Goal: Information Seeking & Learning: Learn about a topic

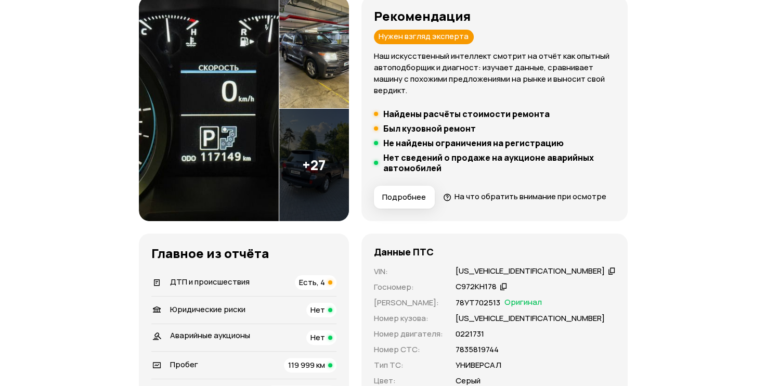
scroll to position [115, 0]
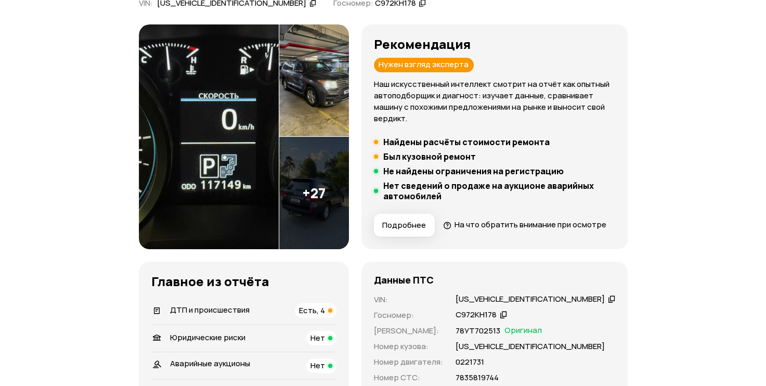
click at [271, 146] on img at bounding box center [209, 136] width 140 height 225
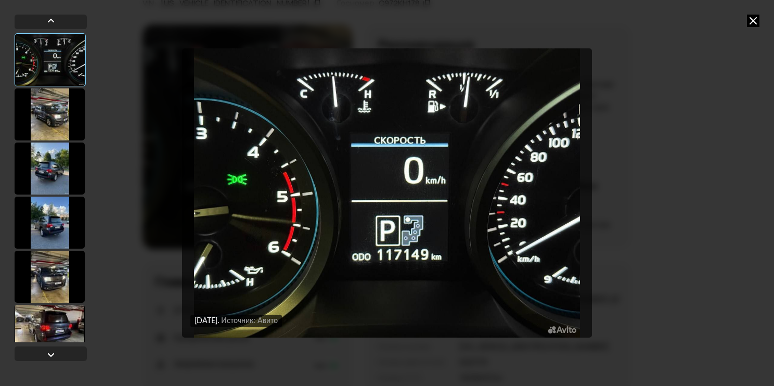
click at [757, 23] on icon at bounding box center [753, 21] width 12 height 12
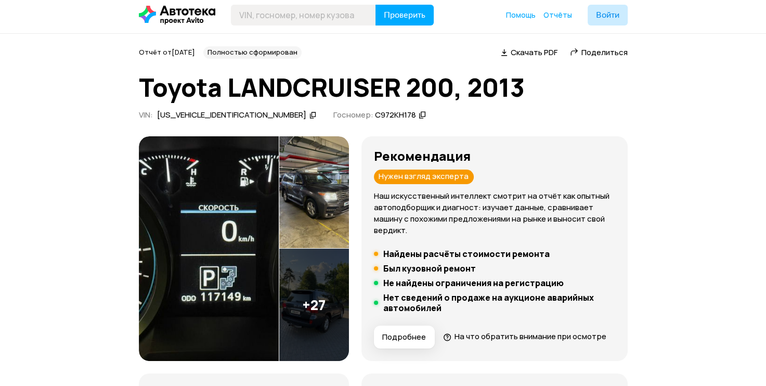
scroll to position [0, 0]
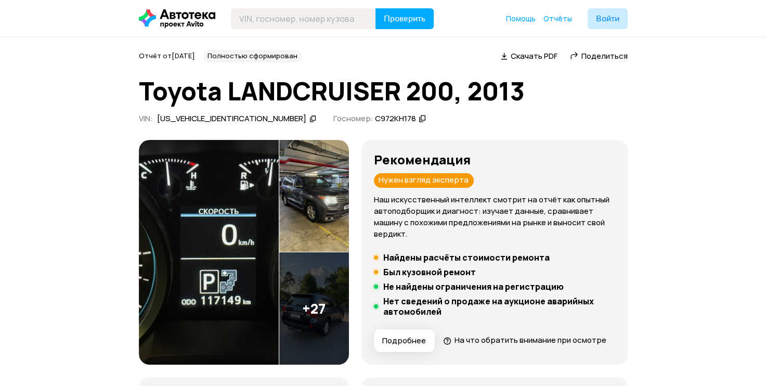
click at [349, 216] on img at bounding box center [314, 196] width 70 height 112
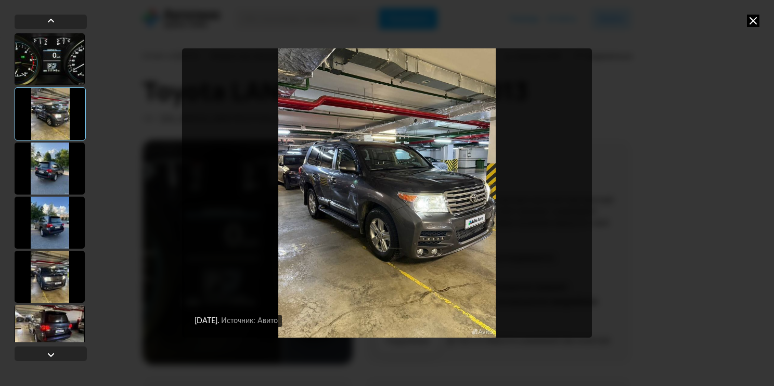
click at [752, 24] on icon at bounding box center [753, 21] width 12 height 12
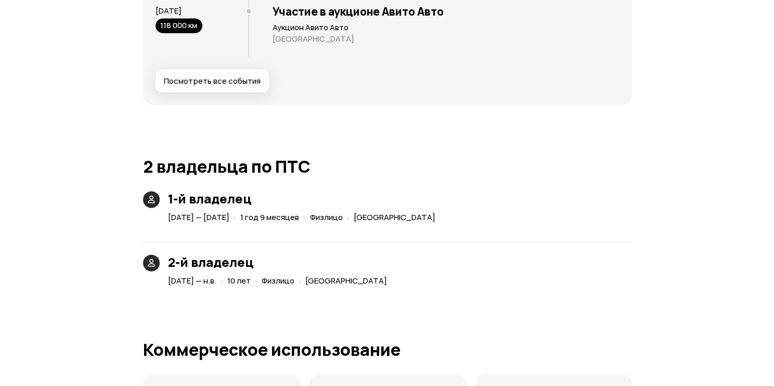
scroll to position [2374, 0]
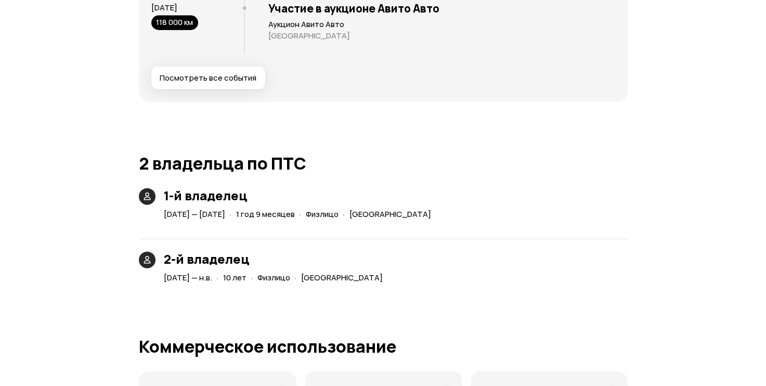
click at [201, 89] on button "Посмотреть все события" at bounding box center [208, 78] width 114 height 23
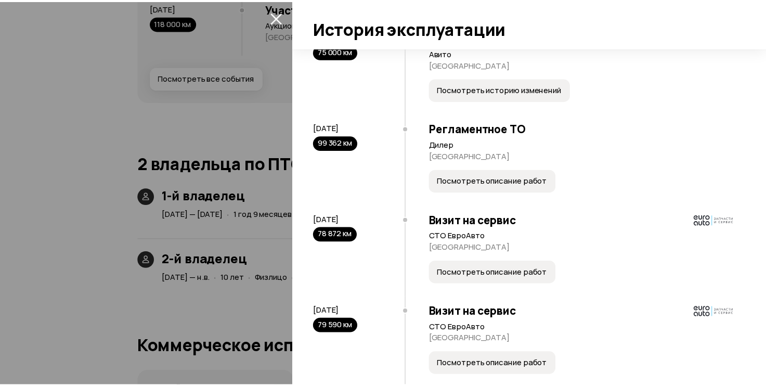
scroll to position [2571, 0]
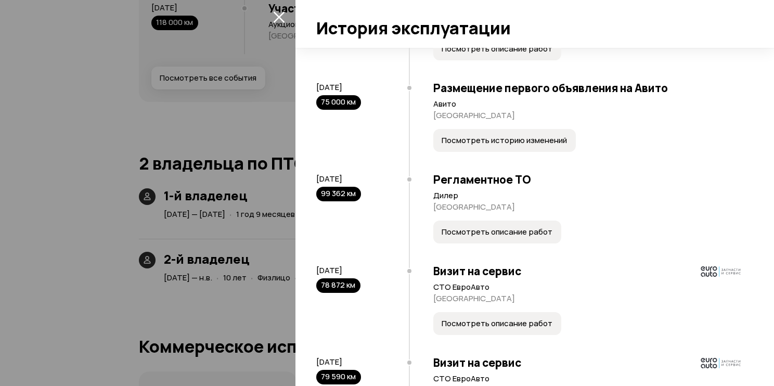
click at [493, 237] on span "Посмотреть описание работ" at bounding box center [496, 232] width 111 height 10
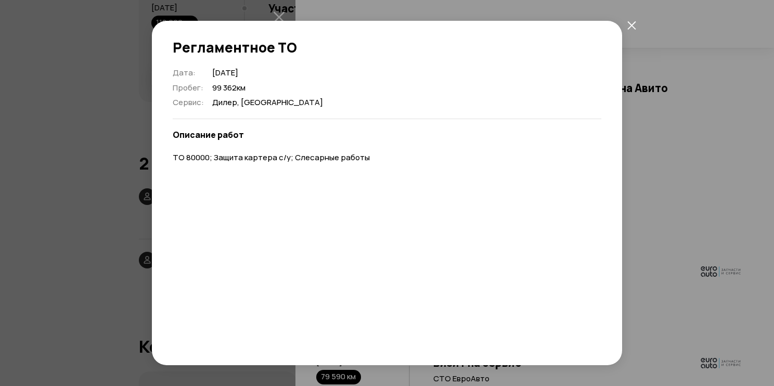
click at [630, 28] on icon "закрыть" at bounding box center [631, 25] width 9 height 9
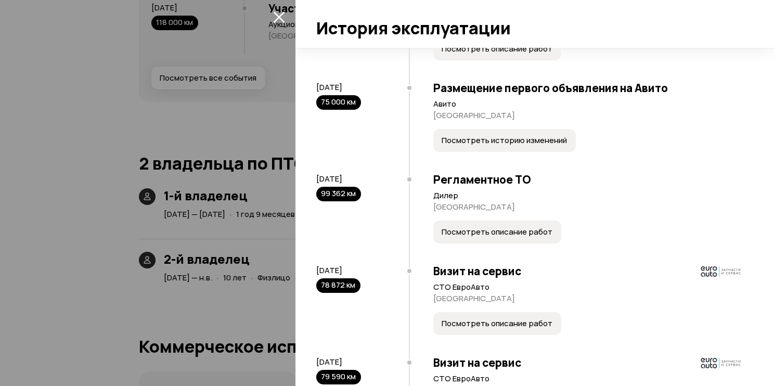
click at [100, 111] on div at bounding box center [387, 193] width 774 height 386
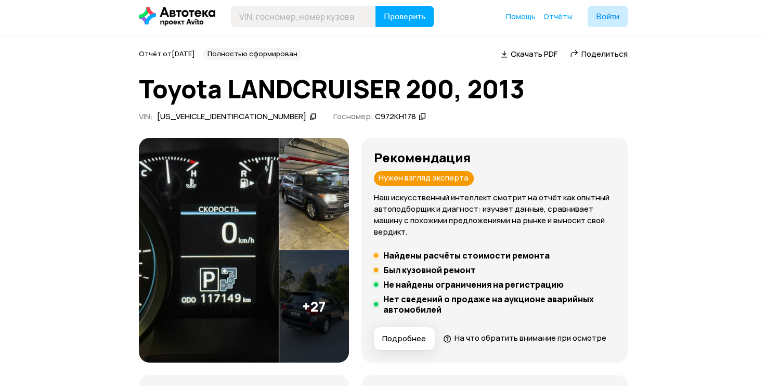
scroll to position [0, 0]
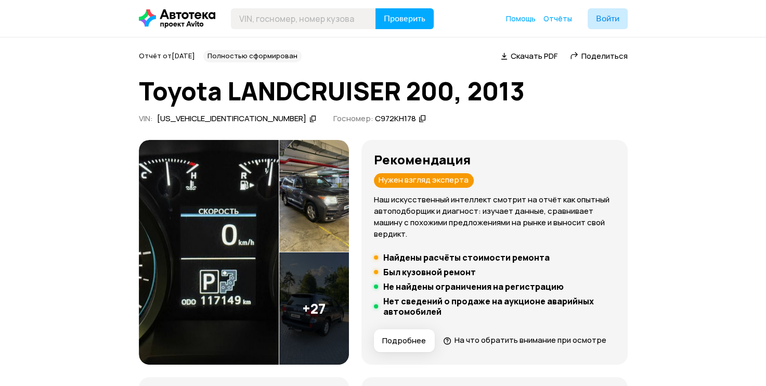
click at [345, 290] on img at bounding box center [314, 308] width 70 height 112
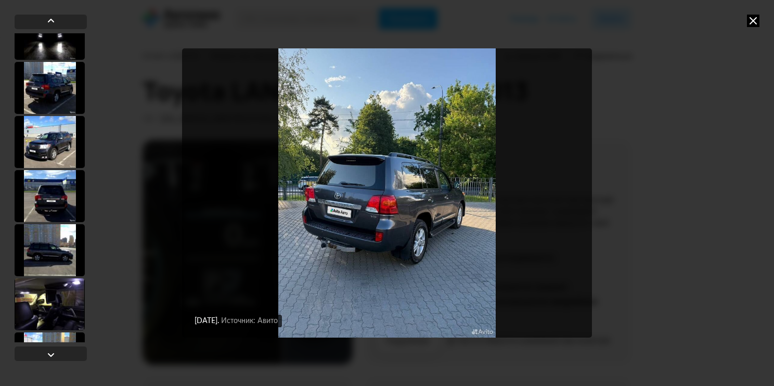
scroll to position [1315, 0]
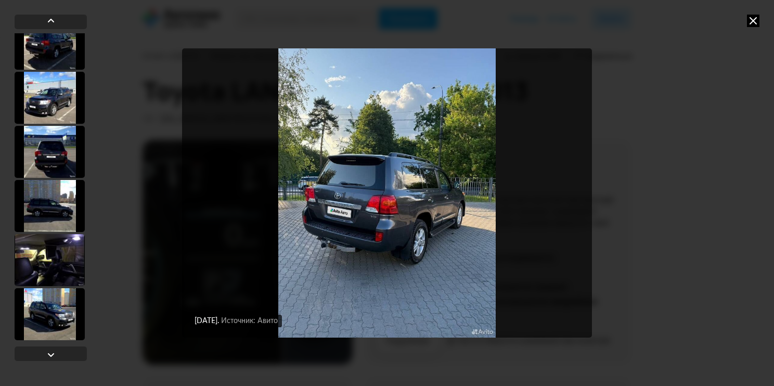
click at [54, 317] on div at bounding box center [50, 314] width 70 height 52
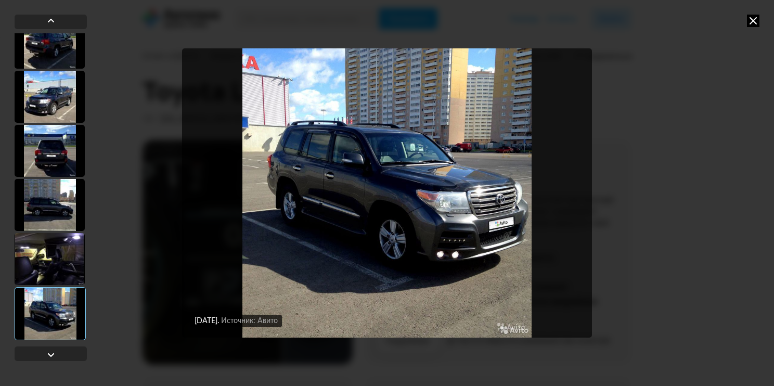
scroll to position [1314, 0]
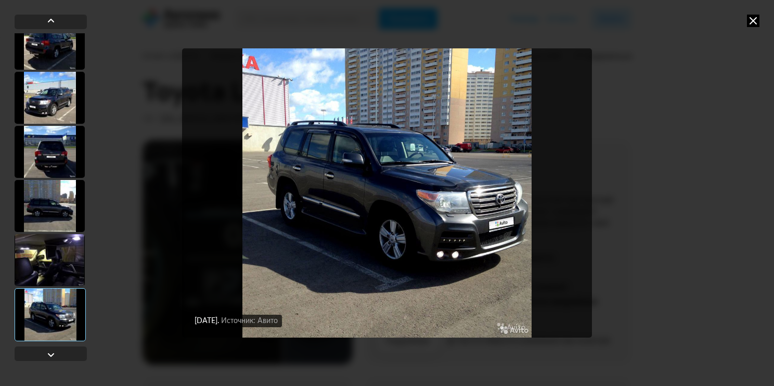
click at [60, 269] on div at bounding box center [50, 260] width 70 height 52
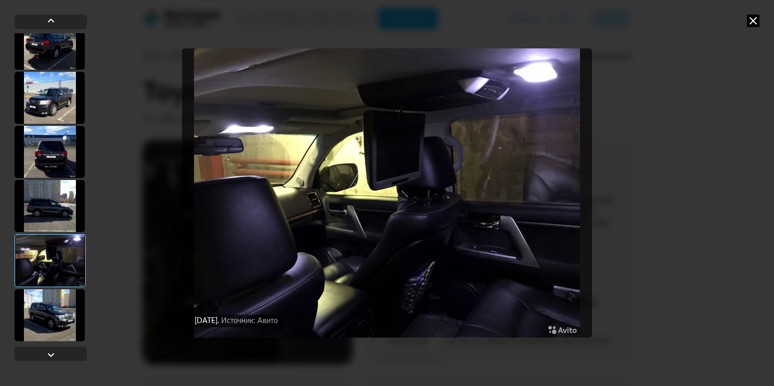
scroll to position [1315, 0]
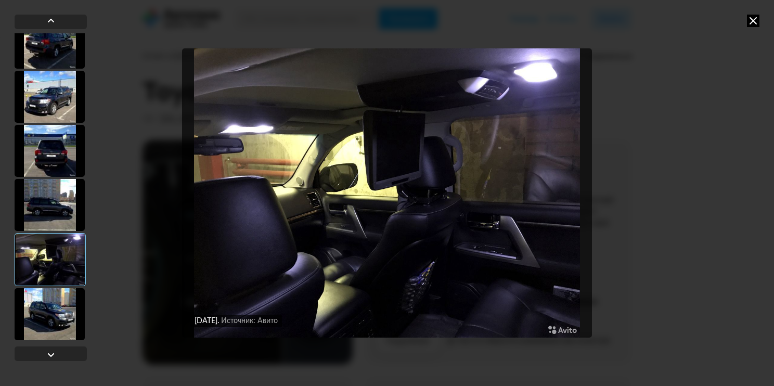
click at [58, 213] on div at bounding box center [50, 205] width 70 height 52
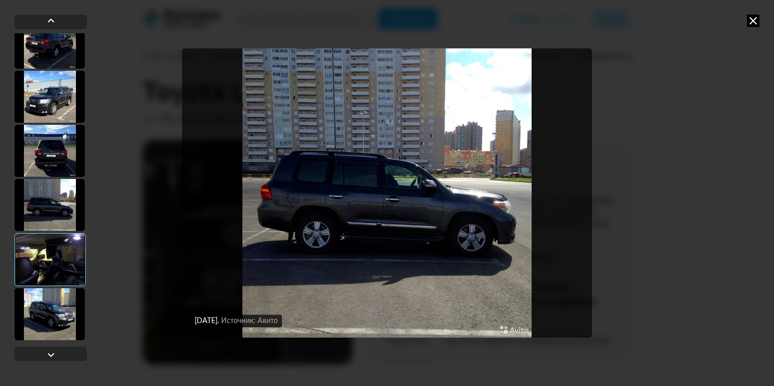
click at [50, 147] on div at bounding box center [50, 151] width 70 height 52
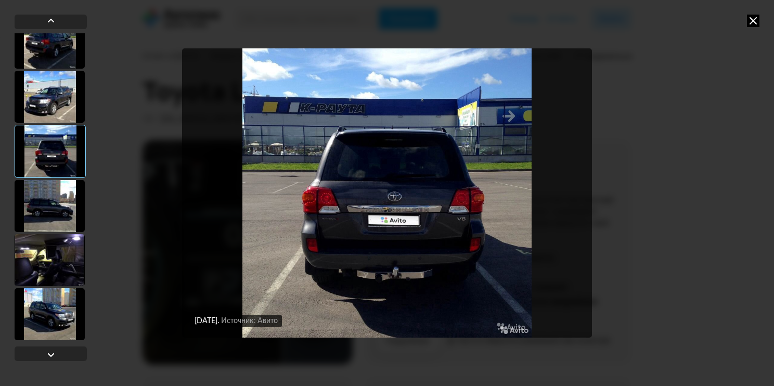
click at [46, 111] on div at bounding box center [50, 97] width 70 height 52
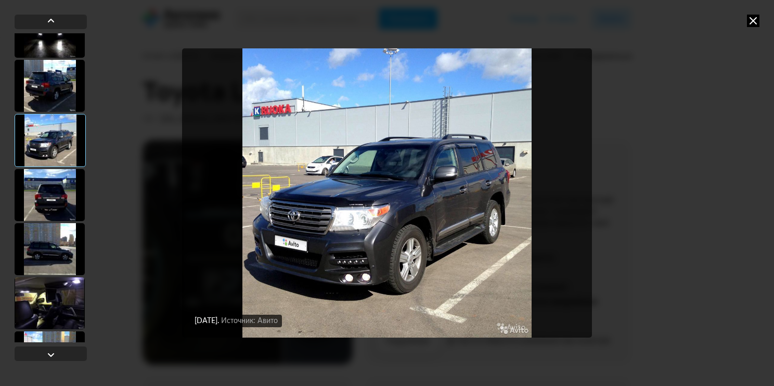
scroll to position [1268, 0]
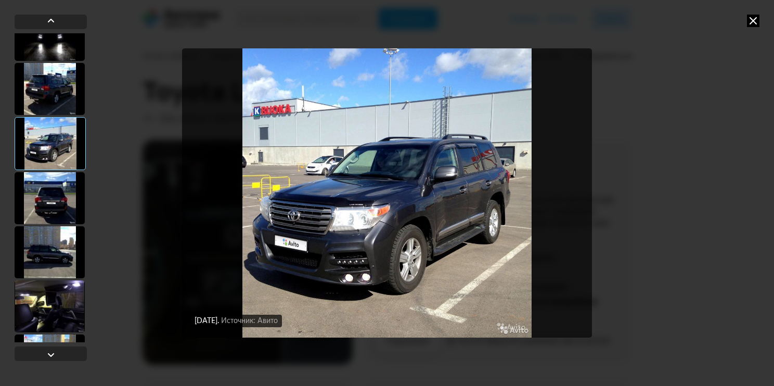
click at [46, 111] on div at bounding box center [50, 89] width 70 height 52
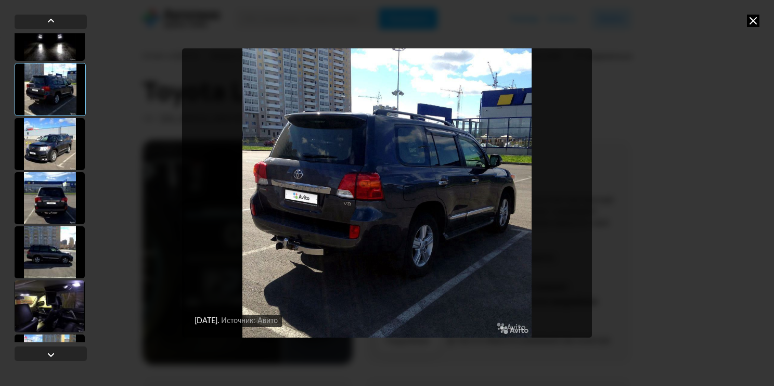
scroll to position [1221, 0]
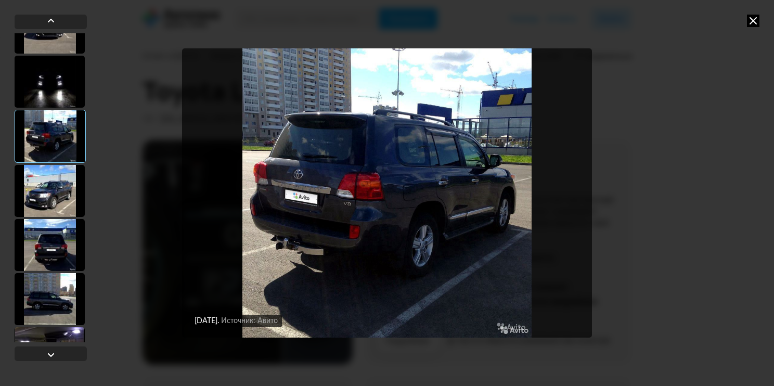
click at [53, 101] on div at bounding box center [50, 82] width 70 height 52
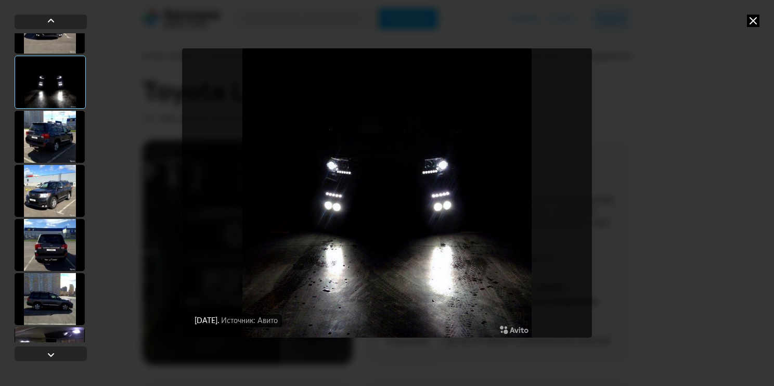
click at [57, 128] on div at bounding box center [50, 137] width 70 height 52
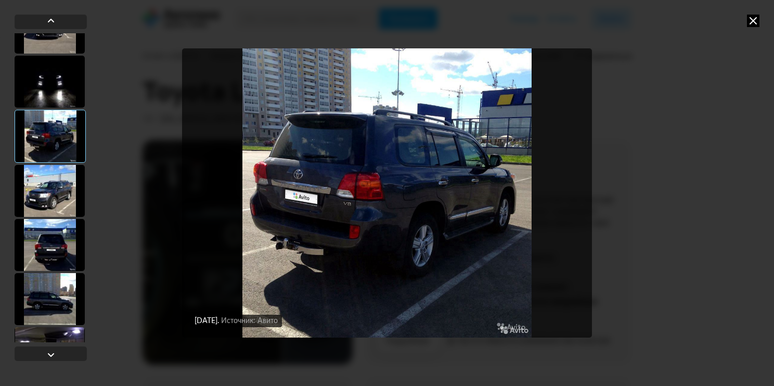
click at [58, 179] on div at bounding box center [50, 191] width 70 height 52
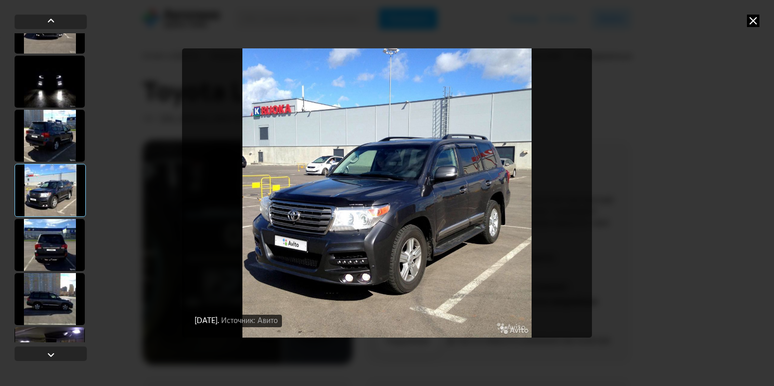
click at [60, 229] on div at bounding box center [50, 245] width 70 height 52
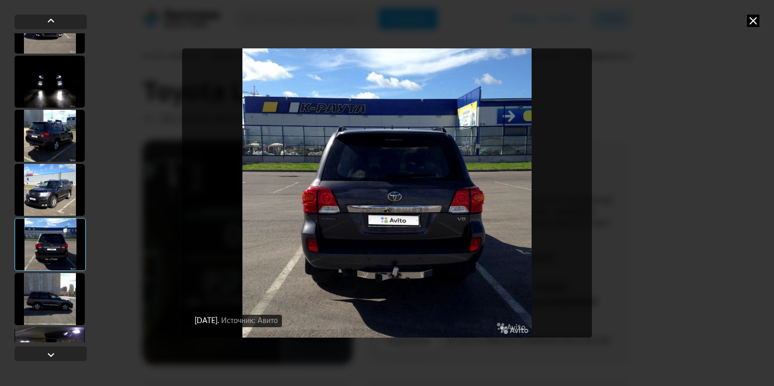
click at [70, 282] on div at bounding box center [50, 299] width 70 height 52
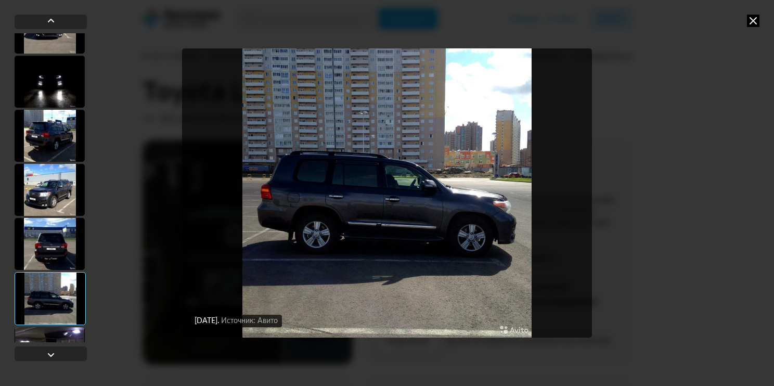
click at [73, 311] on div at bounding box center [50, 298] width 71 height 53
click at [56, 246] on div at bounding box center [50, 244] width 70 height 52
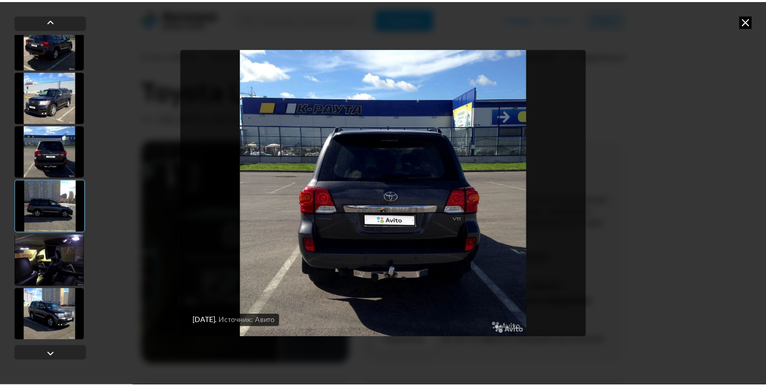
scroll to position [1315, 0]
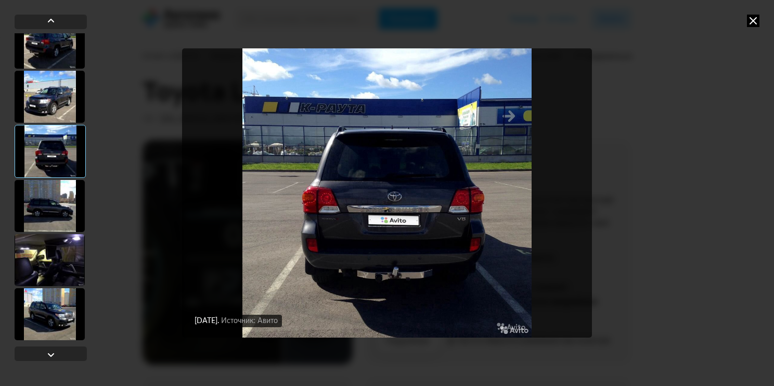
click at [58, 251] on div at bounding box center [50, 260] width 70 height 52
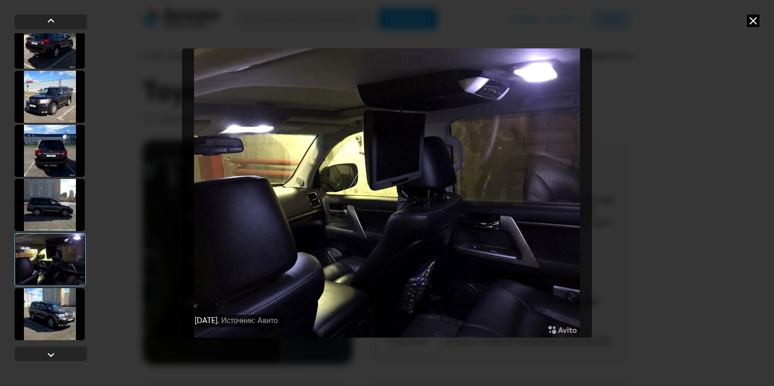
click at [63, 314] on div at bounding box center [50, 314] width 70 height 52
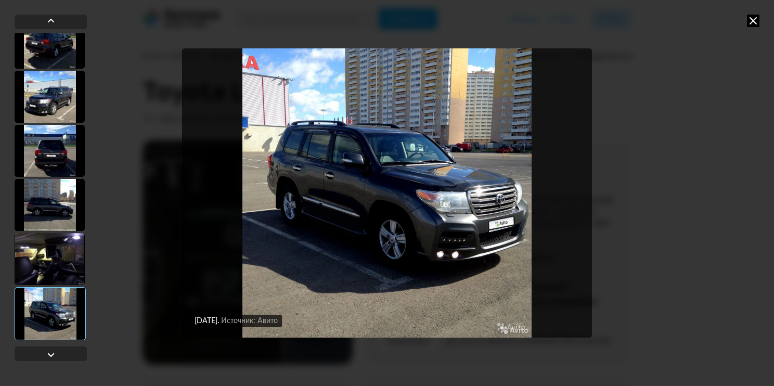
click at [755, 22] on icon at bounding box center [753, 21] width 12 height 12
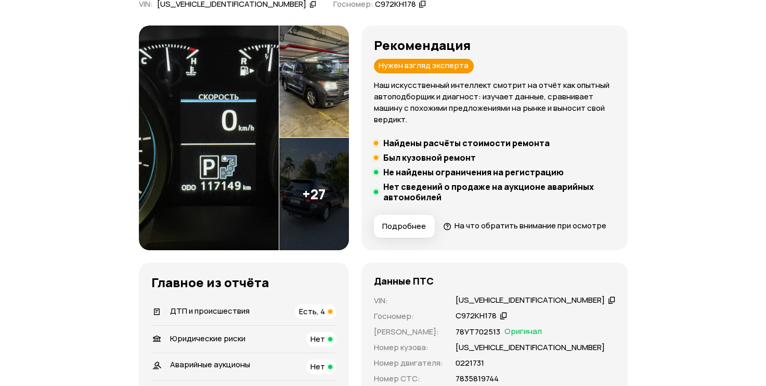
scroll to position [115, 0]
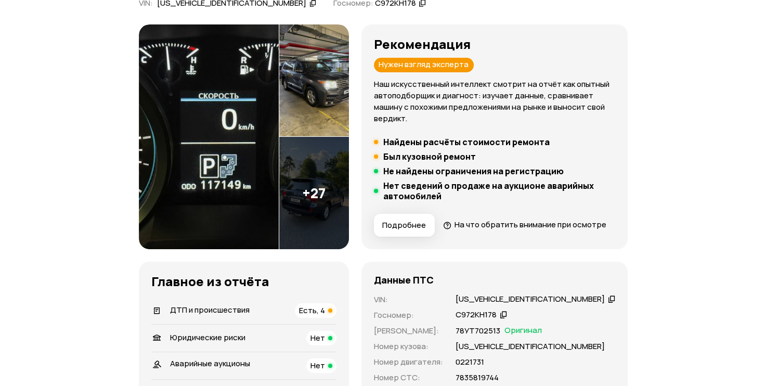
click at [257, 211] on img at bounding box center [209, 136] width 140 height 225
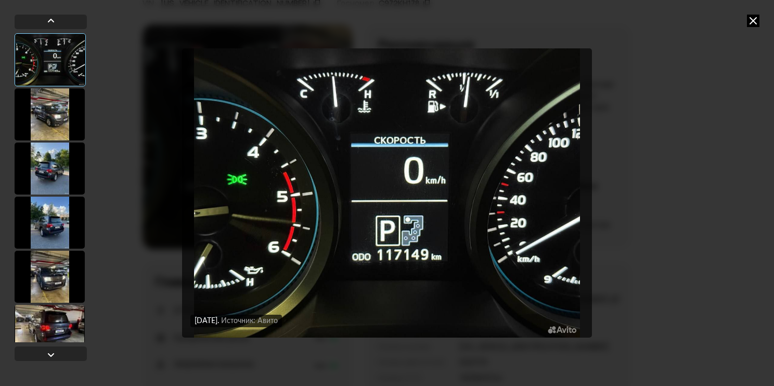
click at [751, 18] on icon at bounding box center [753, 21] width 12 height 12
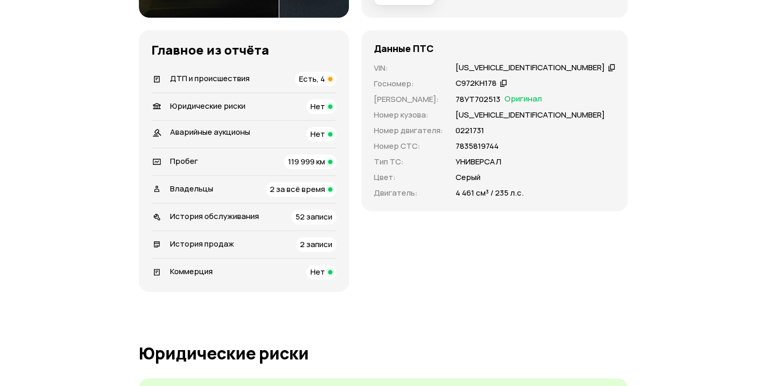
scroll to position [347, 0]
click at [325, 166] on span "119 999 км" at bounding box center [306, 160] width 37 height 11
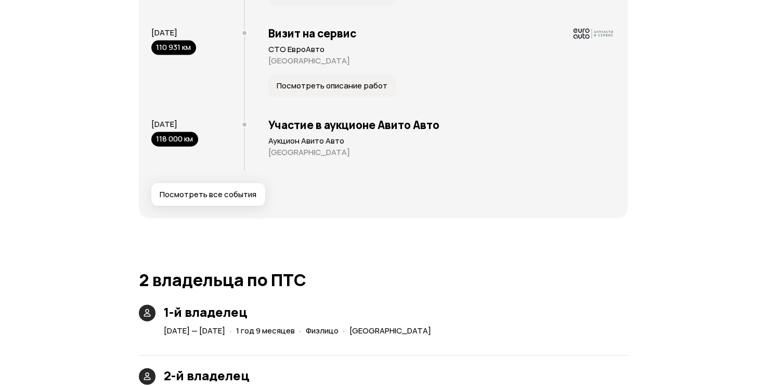
scroll to position [2258, 0]
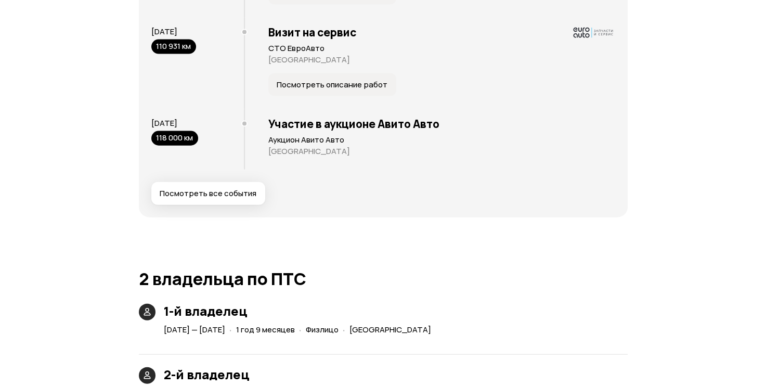
drag, startPoint x: 482, startPoint y: 172, endPoint x: 410, endPoint y: 244, distance: 102.2
click at [410, 244] on div "Юридические риски Судя по нашим данным, это юридически чистый автомобиль: вы см…" at bounding box center [383, 179] width 489 height 3495
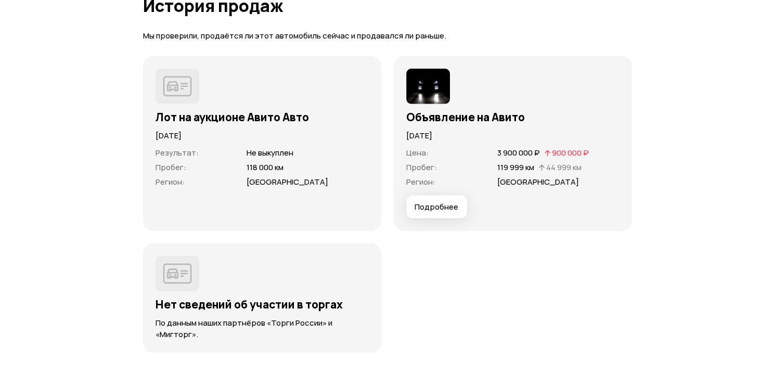
scroll to position [3069, 0]
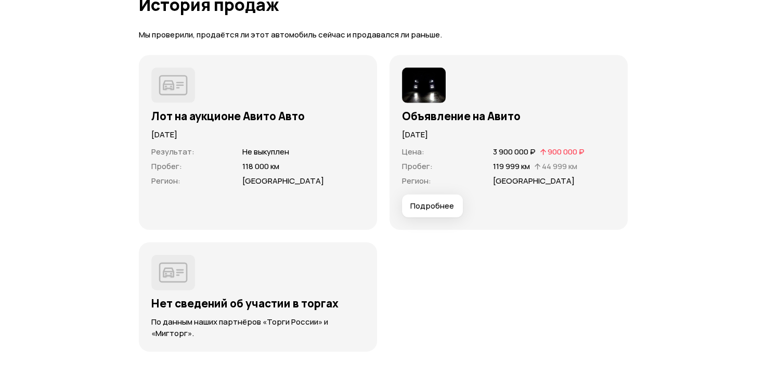
click at [448, 211] on span "Подробнее" at bounding box center [432, 206] width 44 height 10
